Goal: Task Accomplishment & Management: Complete application form

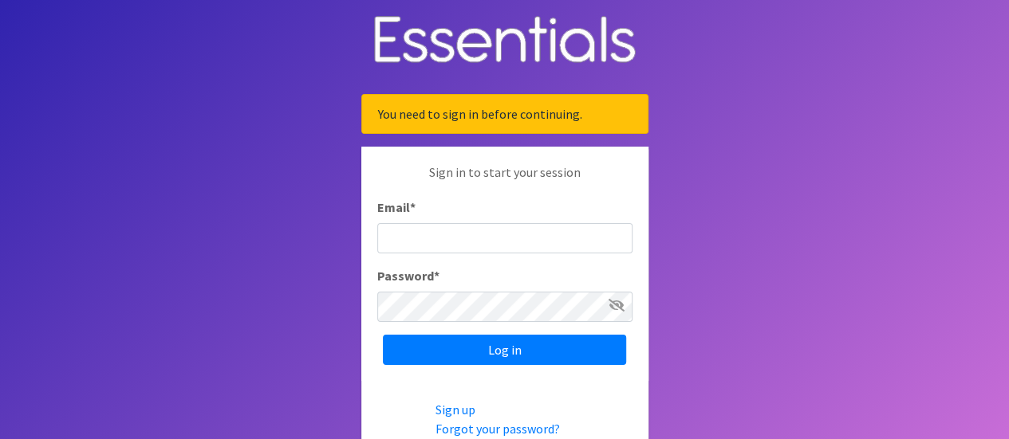
click at [442, 232] on input "Email *" at bounding box center [504, 238] width 255 height 30
click at [485, 242] on input "Email *" at bounding box center [504, 238] width 255 height 30
type input "[EMAIL_ADDRESS][DOMAIN_NAME]"
click at [324, 332] on body "You need to sign in before continuing. Sign in to start your session Email * js…" at bounding box center [504, 261] width 1009 height 522
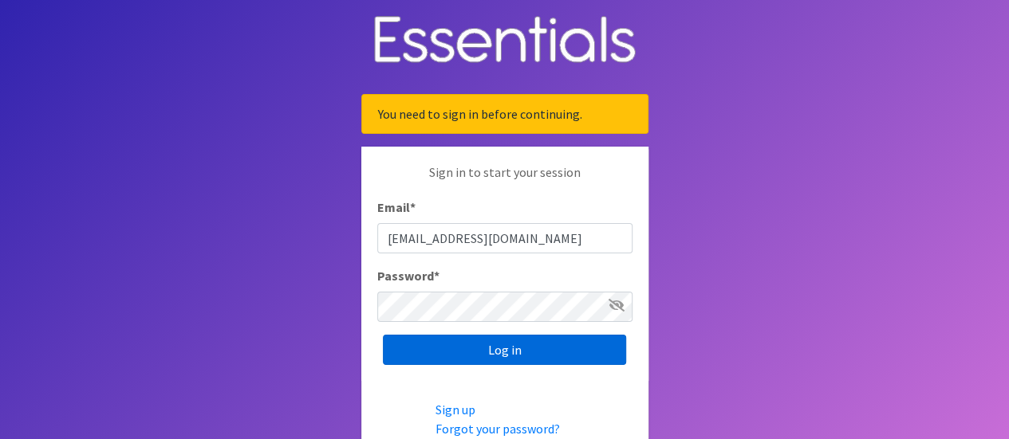
click at [467, 353] on input "Log in" at bounding box center [504, 350] width 243 height 30
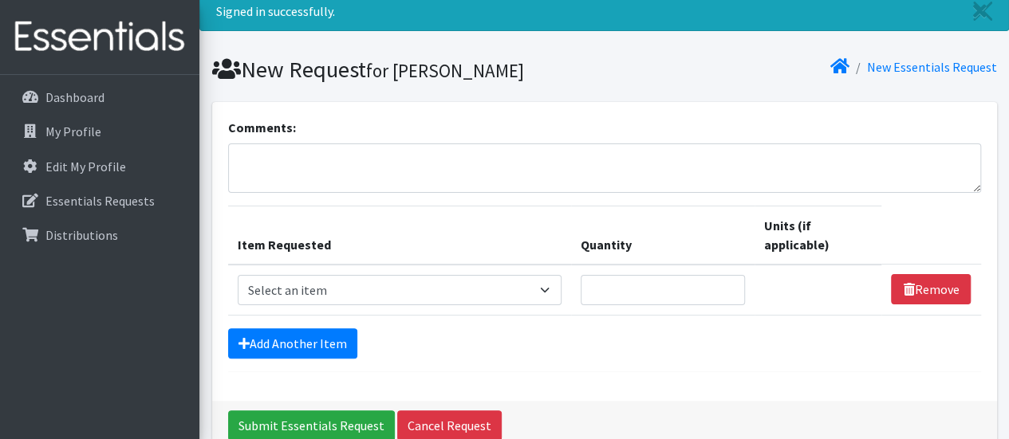
scroll to position [80, 0]
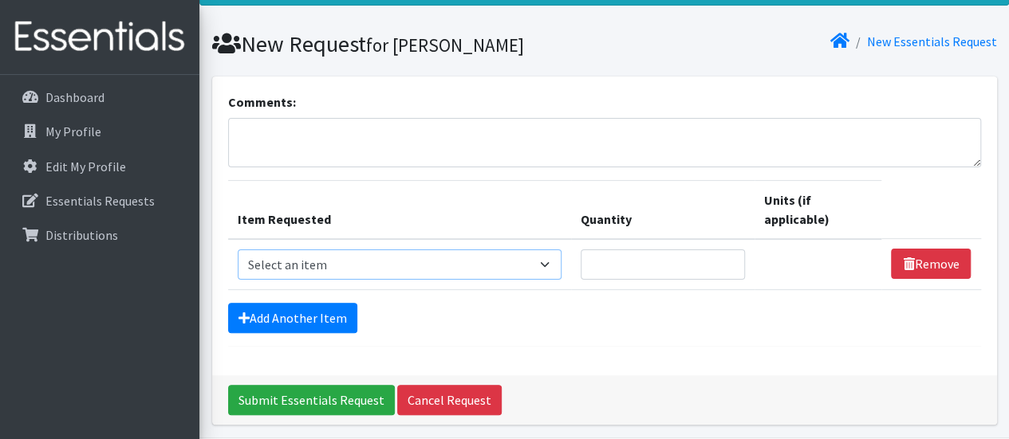
click at [336, 267] on select "Select an item # of Children this order will serve # of Individuals Living in H…" at bounding box center [400, 265] width 324 height 30
click at [551, 317] on div "Add Another Item" at bounding box center [604, 318] width 753 height 30
click at [499, 263] on select "Select an item # of Children this order will serve # of Individuals Living in H…" at bounding box center [400, 265] width 324 height 30
select select "13431"
click at [238, 250] on select "Select an item # of Children this order will serve # of Individuals Living in H…" at bounding box center [400, 265] width 324 height 30
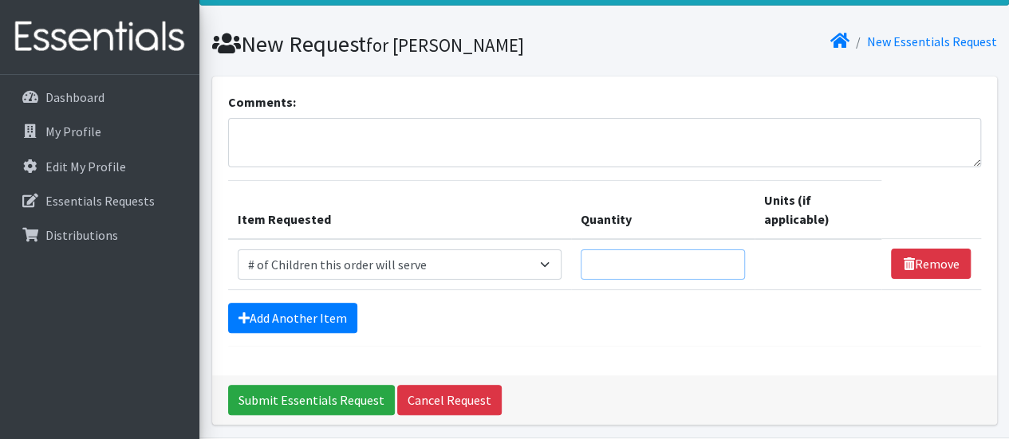
click at [662, 269] on input "Quantity" at bounding box center [662, 265] width 164 height 30
type input "1"
drag, startPoint x: 483, startPoint y: 309, endPoint x: 461, endPoint y: 310, distance: 22.4
click at [483, 309] on div "Add Another Item" at bounding box center [604, 318] width 753 height 30
click at [325, 304] on link "Add Another Item" at bounding box center [292, 318] width 129 height 30
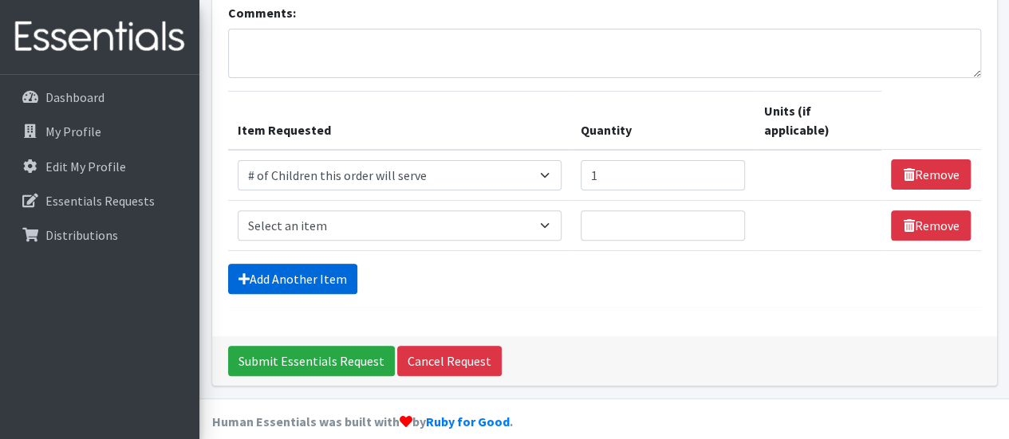
scroll to position [184, 0]
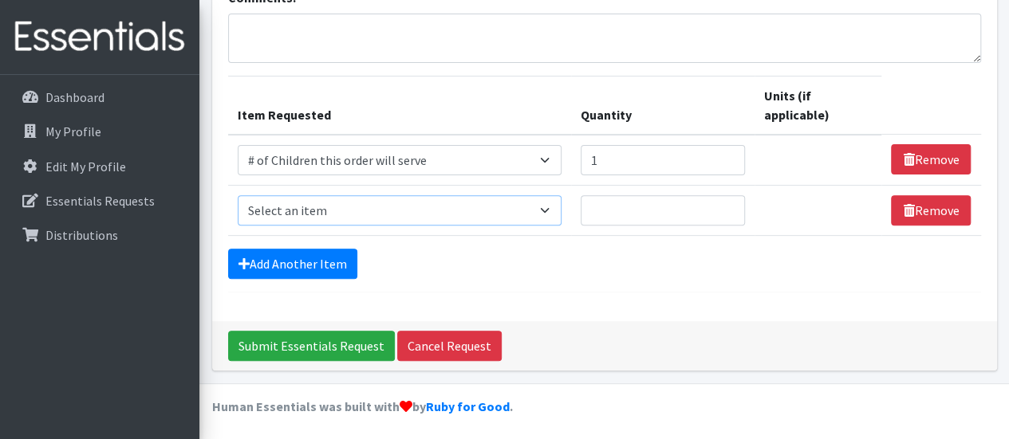
click at [383, 210] on select "Select an item # of Children this order will serve # of Individuals Living in H…" at bounding box center [400, 210] width 324 height 30
select select "6076"
click at [238, 195] on select "Select an item # of Children this order will serve # of Individuals Living in H…" at bounding box center [400, 210] width 324 height 30
click at [674, 206] on input "Quantity" at bounding box center [662, 210] width 164 height 30
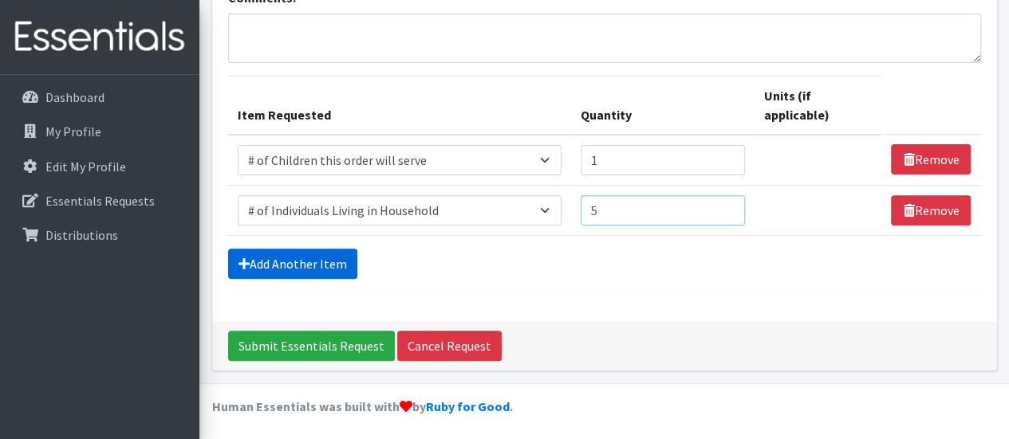
type input "5"
click at [336, 258] on link "Add Another Item" at bounding box center [292, 264] width 129 height 30
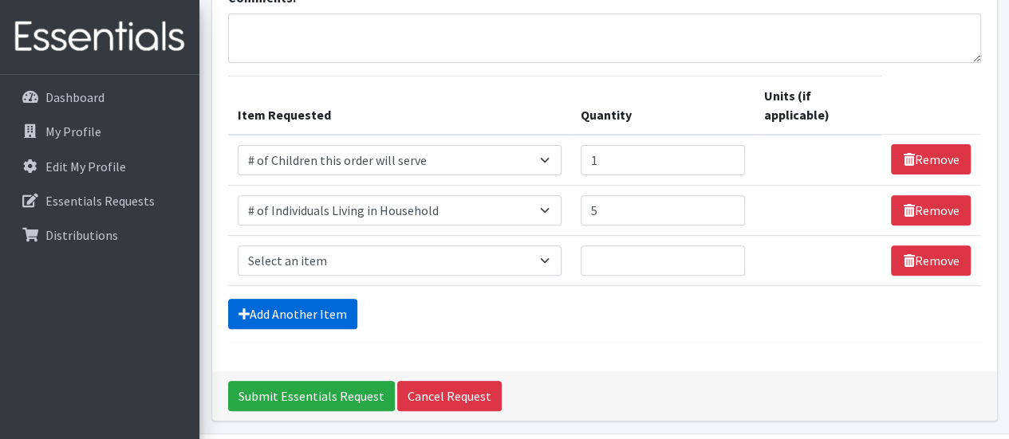
scroll to position [234, 0]
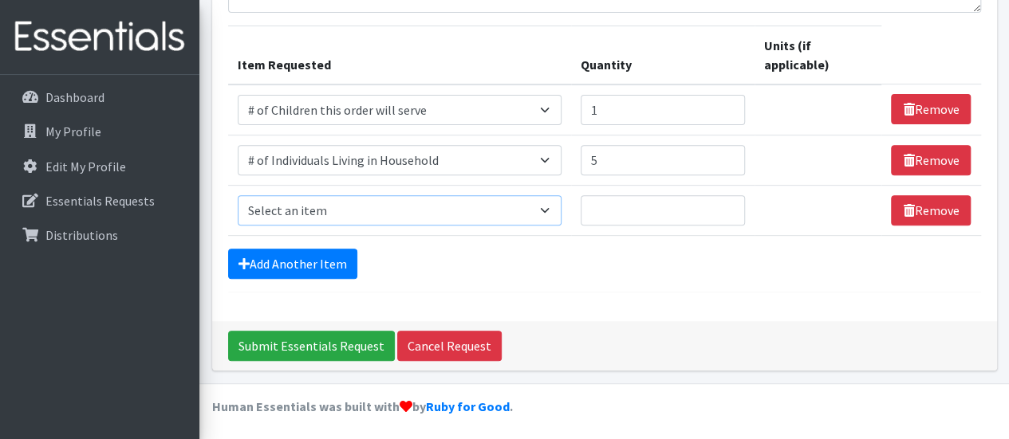
click at [311, 209] on select "Select an item # of Children this order will serve # of Individuals Living in H…" at bounding box center [400, 210] width 324 height 30
select select "5659"
click at [238, 195] on select "Select an item # of Children this order will serve # of Individuals Living in H…" at bounding box center [400, 210] width 324 height 30
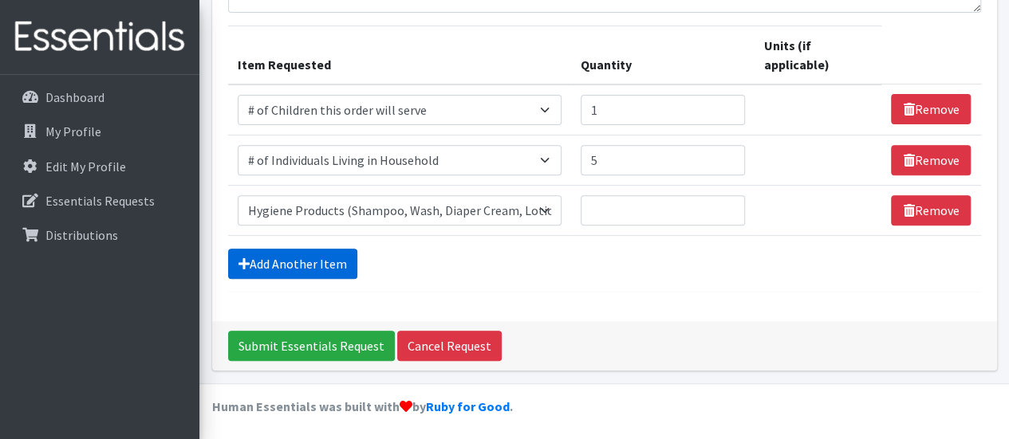
click at [317, 257] on link "Add Another Item" at bounding box center [292, 264] width 129 height 30
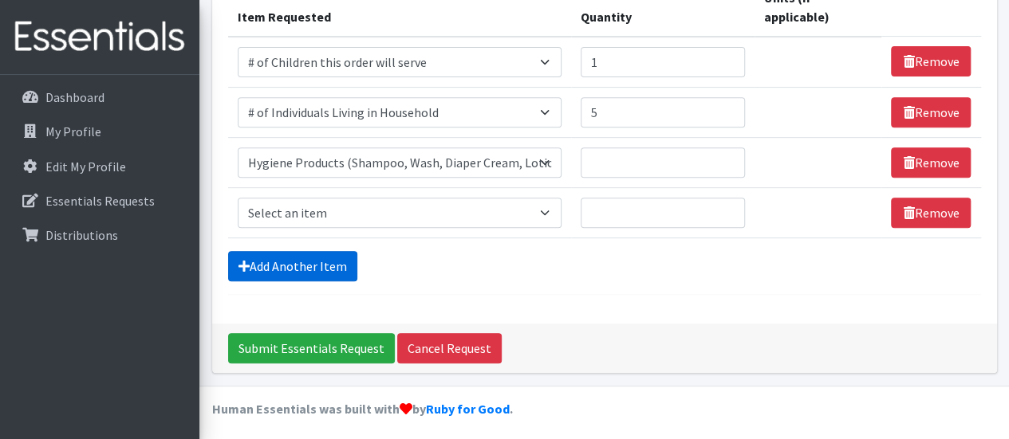
scroll to position [284, 0]
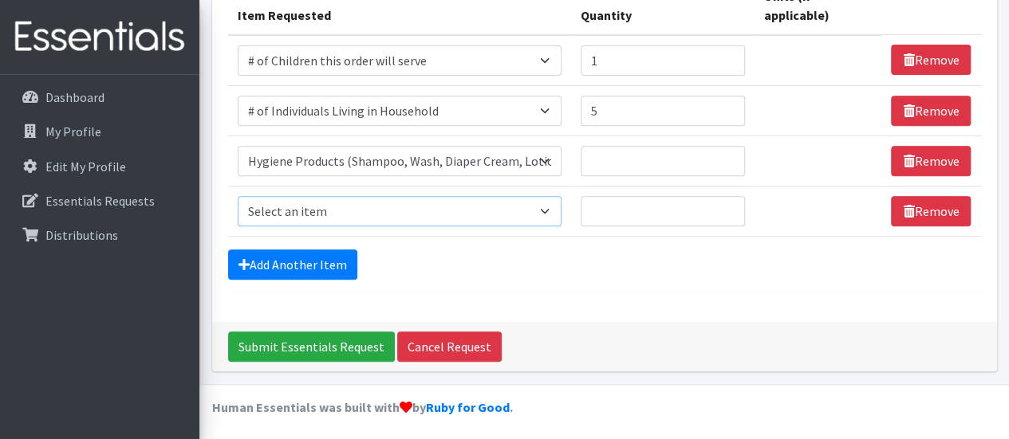
click at [332, 210] on select "Select an item # of Children this order will serve # of Individuals Living in H…" at bounding box center [400, 211] width 324 height 30
select select "1929"
click at [238, 196] on select "Select an item # of Children this order will serve # of Individuals Living in H…" at bounding box center [400, 211] width 324 height 30
click at [290, 254] on link "Add Another Item" at bounding box center [292, 265] width 129 height 30
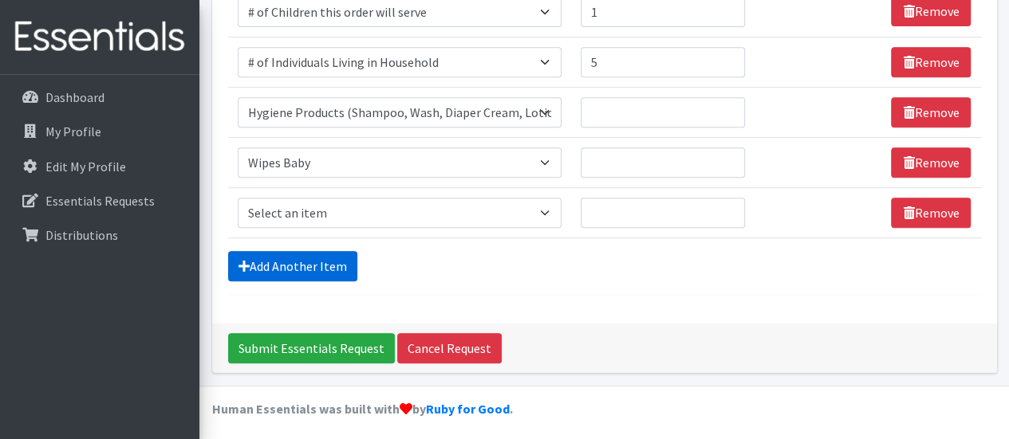
scroll to position [334, 0]
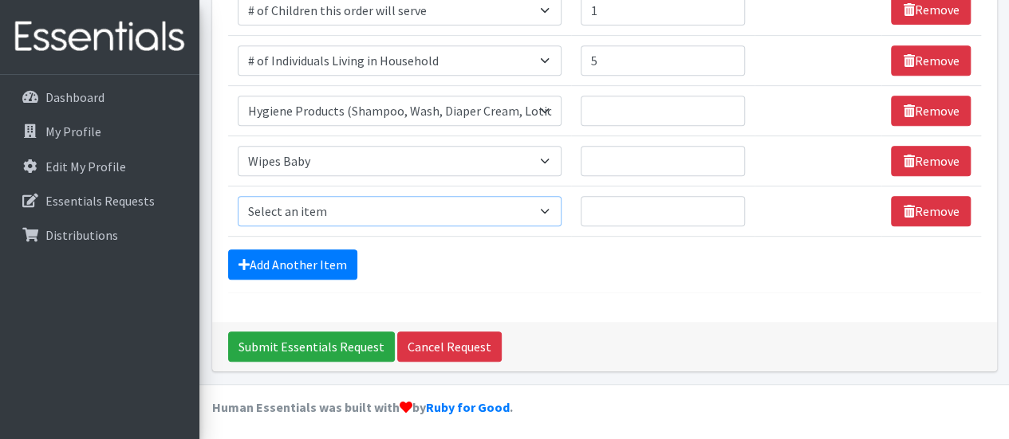
click at [302, 218] on select "Select an item # of Children this order will serve # of Individuals Living in H…" at bounding box center [400, 211] width 324 height 30
select select "1982"
click at [238, 196] on select "Select an item # of Children this order will serve # of Individuals Living in H…" at bounding box center [400, 211] width 324 height 30
click at [530, 264] on div "Add Another Item" at bounding box center [604, 265] width 753 height 30
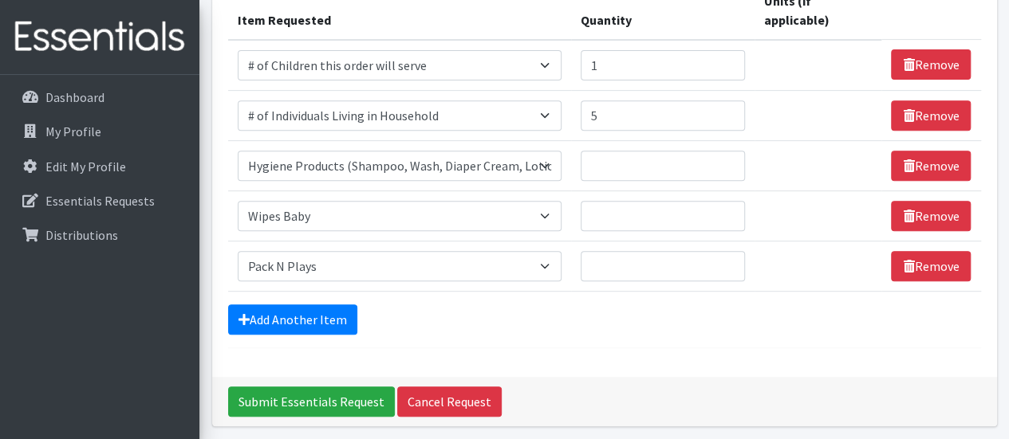
scroll to position [254, 0]
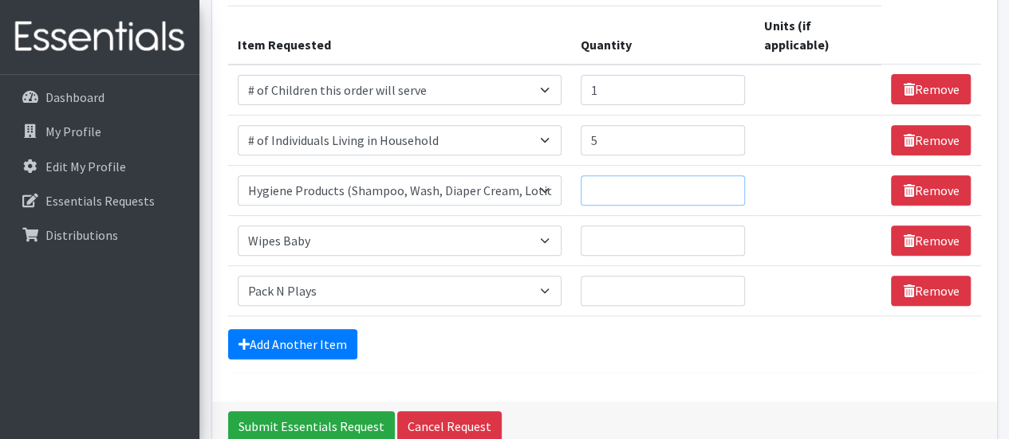
click at [601, 183] on input "Quantity" at bounding box center [662, 190] width 164 height 30
type input "1"
click at [727, 183] on input "1" at bounding box center [662, 190] width 164 height 30
click at [682, 235] on input "Quantity" at bounding box center [662, 241] width 164 height 30
click at [727, 231] on input "1" at bounding box center [662, 241] width 164 height 30
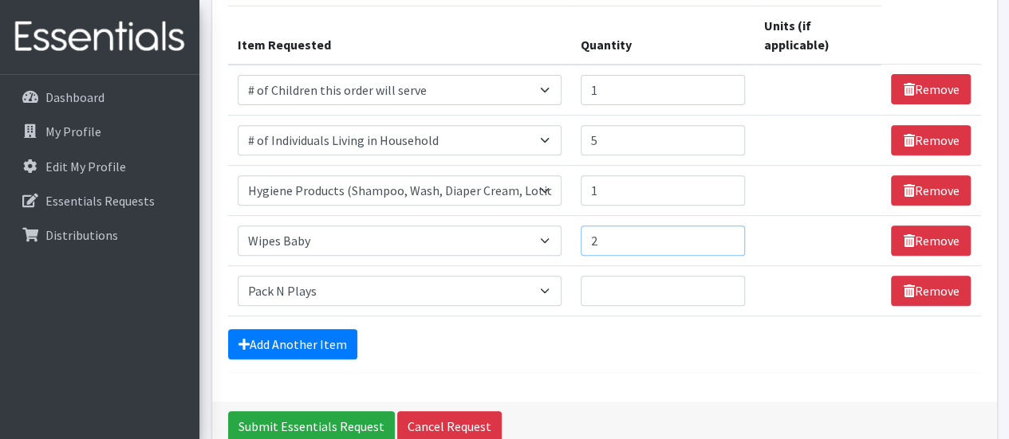
type input "2"
click at [727, 231] on input "2" at bounding box center [662, 241] width 164 height 30
click at [629, 278] on input "Quantity" at bounding box center [662, 291] width 164 height 30
type input "1"
click at [726, 282] on input "1" at bounding box center [662, 291] width 164 height 30
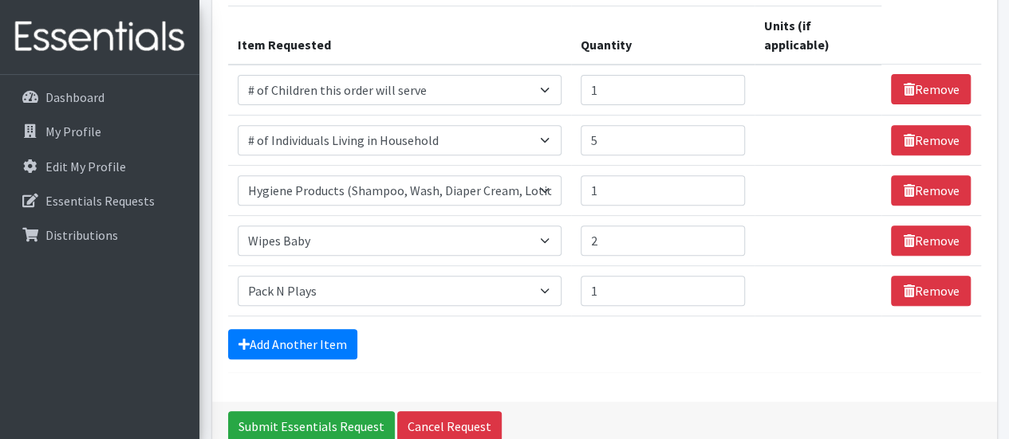
click at [690, 329] on div "Add Another Item" at bounding box center [604, 344] width 753 height 30
click at [336, 340] on link "Add Another Item" at bounding box center [292, 344] width 129 height 30
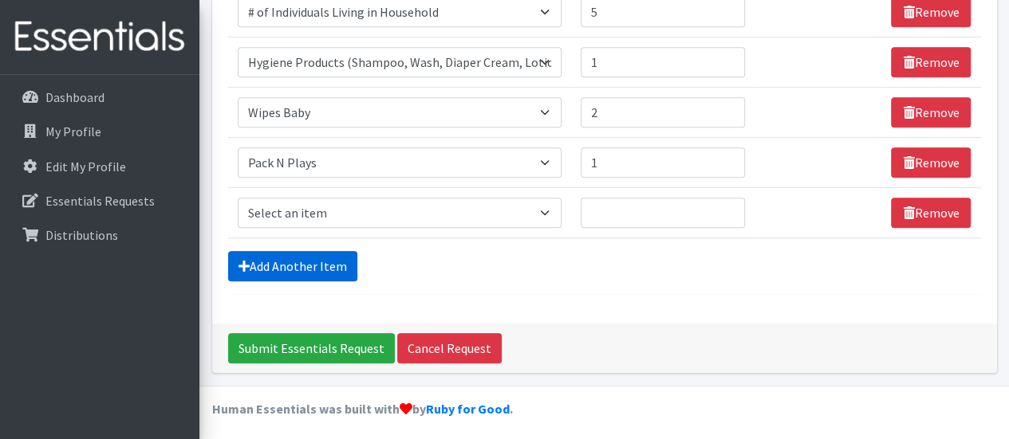
scroll to position [384, 0]
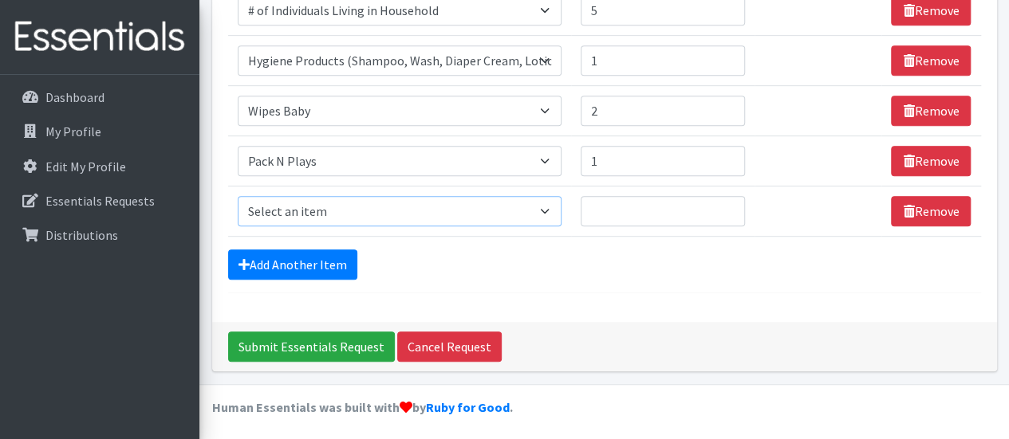
click at [513, 216] on select "Select an item # of Children this order will serve # of Individuals Living in H…" at bounding box center [400, 211] width 324 height 30
select select "1965"
click at [238, 196] on select "Select an item # of Children this order will serve # of Individuals Living in H…" at bounding box center [400, 211] width 324 height 30
click at [598, 216] on input "Quantity" at bounding box center [654, 211] width 161 height 30
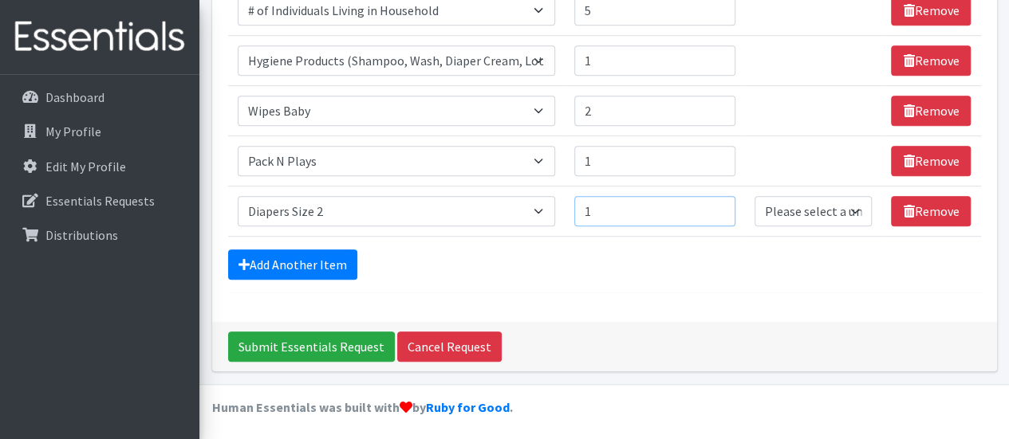
type input "1"
click at [719, 202] on input "1" at bounding box center [654, 211] width 161 height 30
click at [332, 262] on link "Add Another Item" at bounding box center [292, 265] width 129 height 30
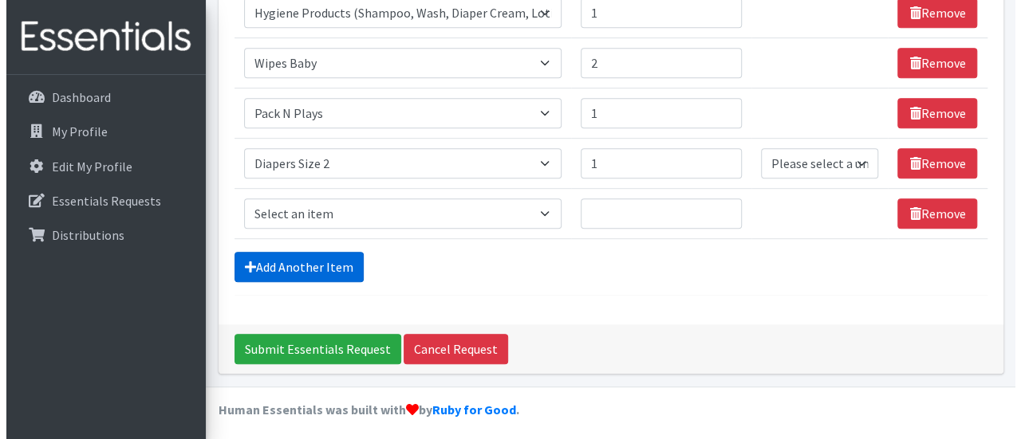
scroll to position [415, 0]
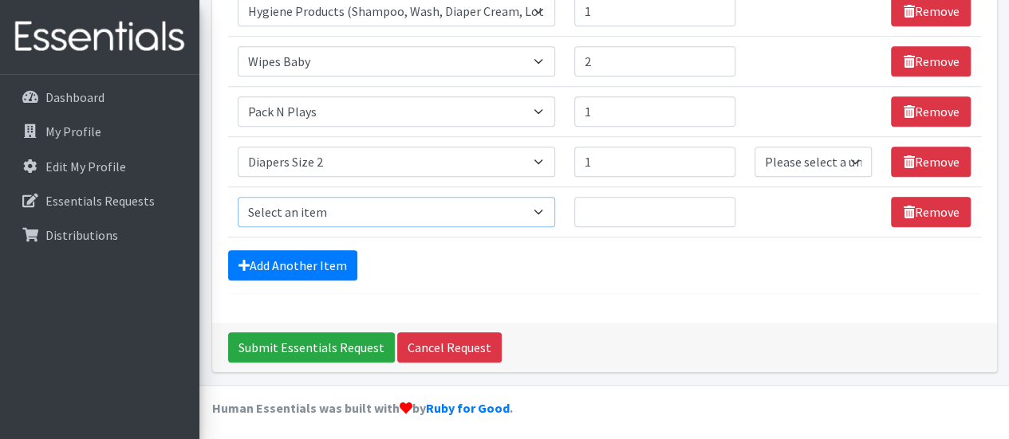
click at [362, 204] on select "Select an item # of Children this order will serve # of Individuals Living in H…" at bounding box center [397, 212] width 318 height 30
select select "1966"
click at [238, 197] on select "Select an item # of Children this order will serve # of Individuals Living in H…" at bounding box center [397, 212] width 318 height 30
type input "1"
click at [722, 203] on input "1" at bounding box center [654, 212] width 161 height 30
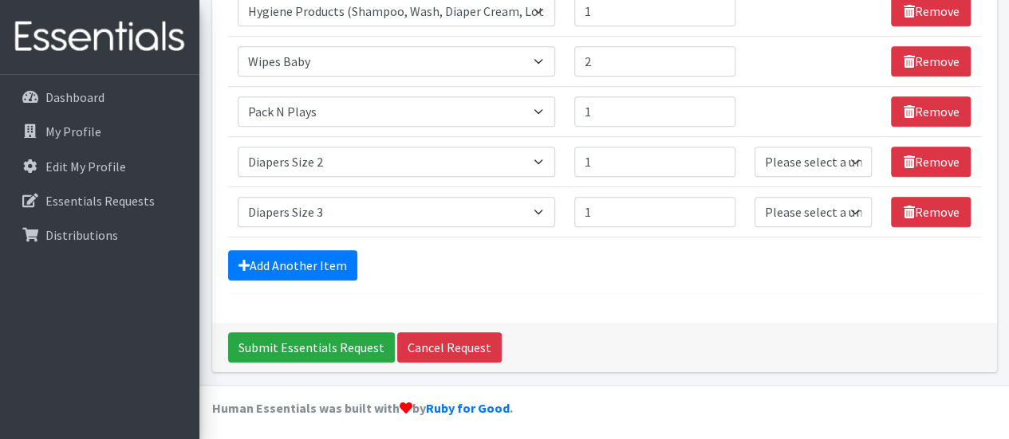
click at [759, 267] on div "Add Another Item" at bounding box center [604, 265] width 753 height 30
click at [807, 160] on select "Please select a unit units Packs" at bounding box center [812, 162] width 117 height 30
click at [897, 301] on div "Comments: Item Requested Quantity Units (if applicable) Item Requested Select a…" at bounding box center [604, 32] width 785 height 581
click at [851, 168] on select "Please select a unit units Packs" at bounding box center [812, 162] width 117 height 30
select select "Pack"
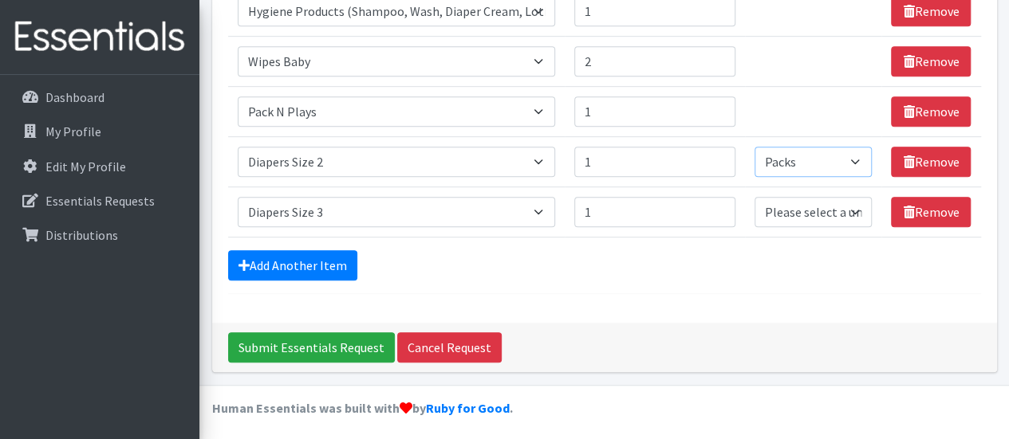
click at [755, 147] on select "Please select a unit units Packs" at bounding box center [812, 162] width 117 height 30
click at [842, 214] on select "Please select a unit units Packs" at bounding box center [812, 212] width 117 height 30
select select "Pack"
click at [755, 197] on select "Please select a unit units Packs" at bounding box center [812, 212] width 117 height 30
click at [852, 280] on form "Comments: Item Requested Quantity Units (if applicable) Item Requested Select a…" at bounding box center [604, 26] width 753 height 537
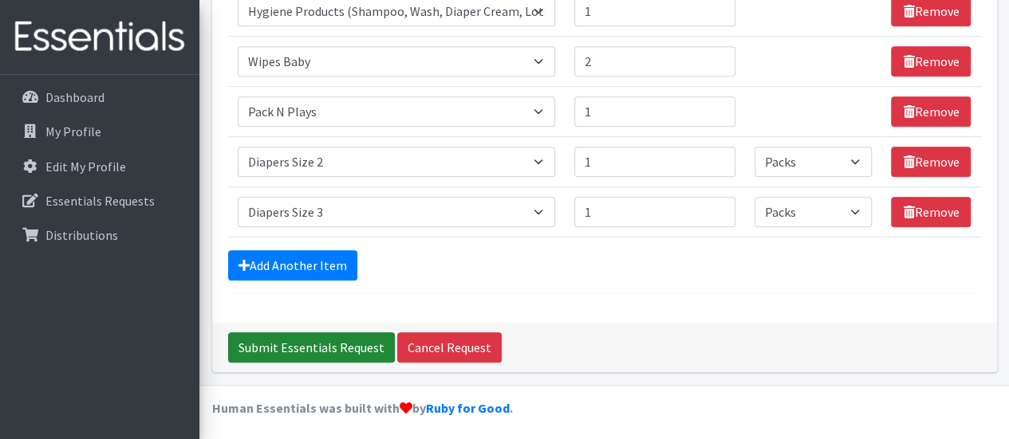
click at [371, 341] on input "Submit Essentials Request" at bounding box center [311, 347] width 167 height 30
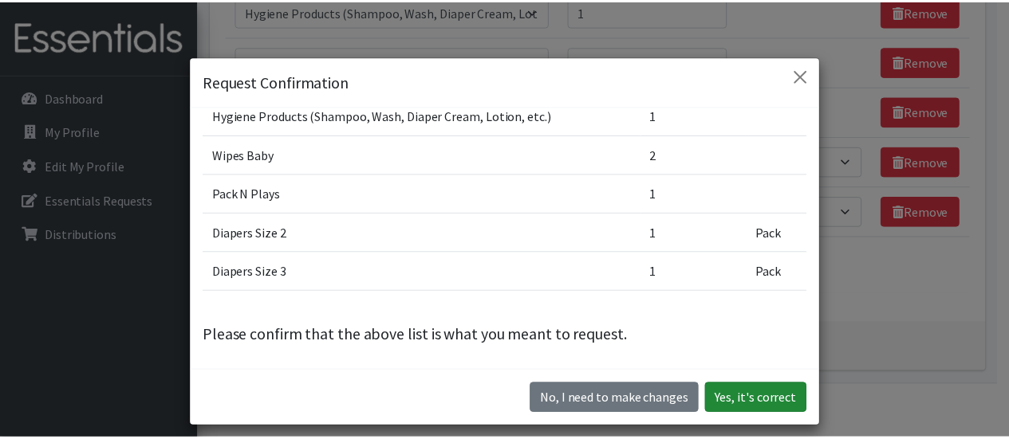
scroll to position [45, 0]
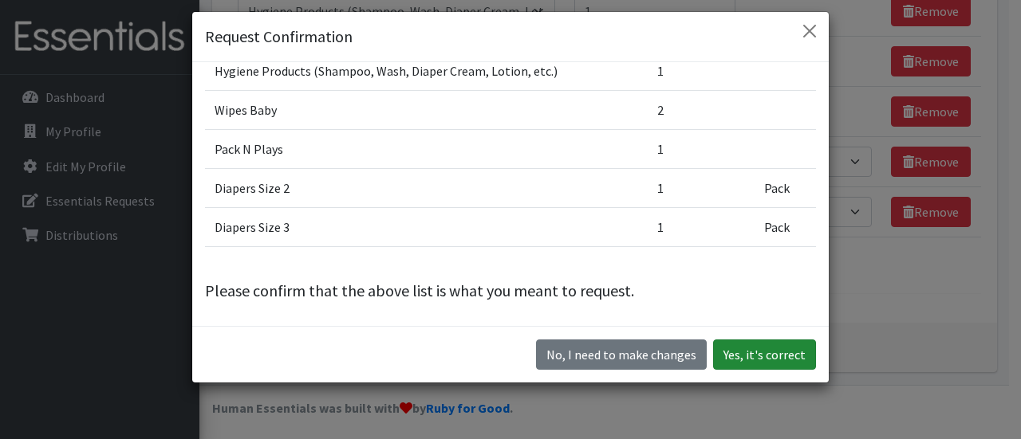
click at [730, 356] on button "Yes, it's correct" at bounding box center [764, 355] width 103 height 30
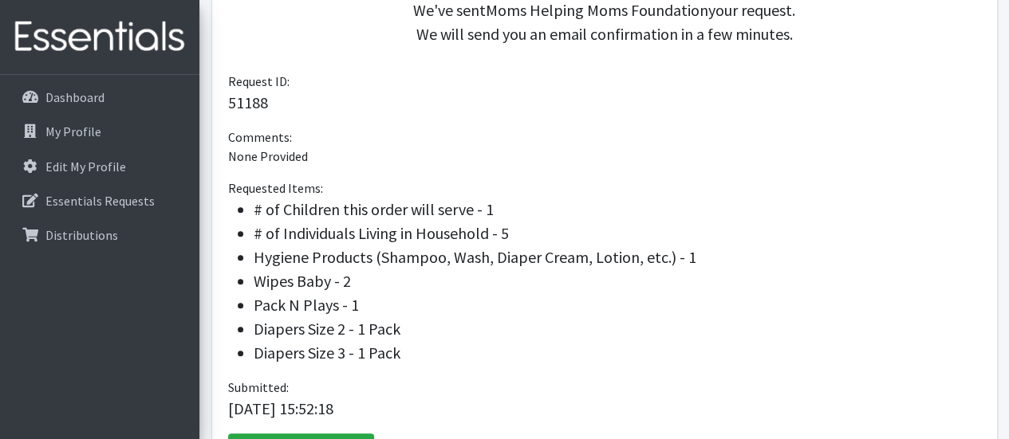
scroll to position [407, 0]
